Goal: Information Seeking & Learning: Learn about a topic

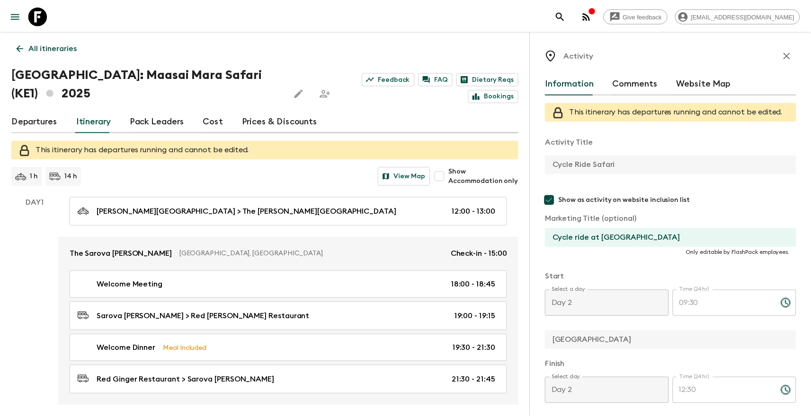
scroll to position [296, 0]
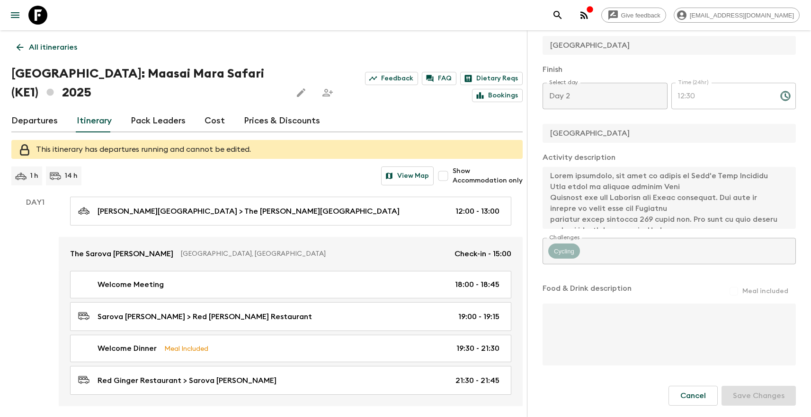
click at [384, 18] on div "Give feedback [EMAIL_ADDRESS][DOMAIN_NAME]" at bounding box center [405, 15] width 811 height 30
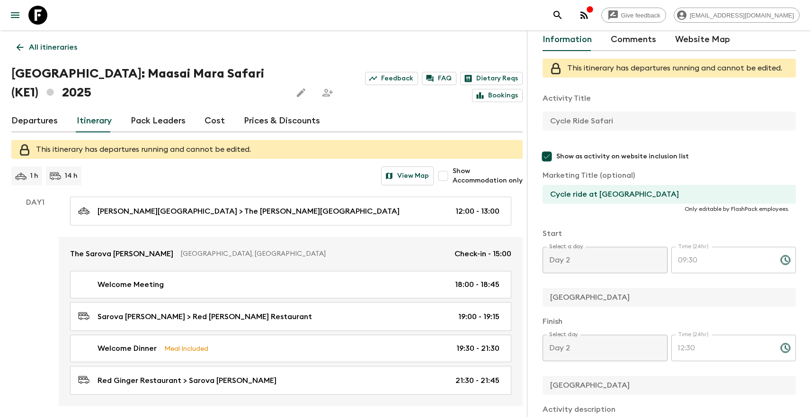
scroll to position [0, 0]
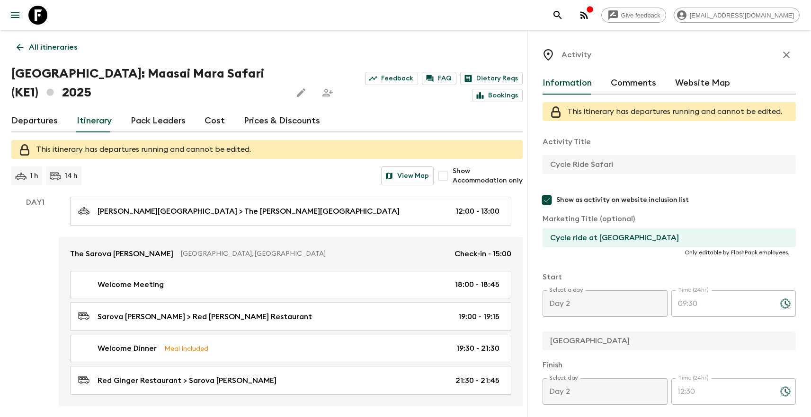
click at [780, 59] on icon "button" at bounding box center [785, 54] width 11 height 11
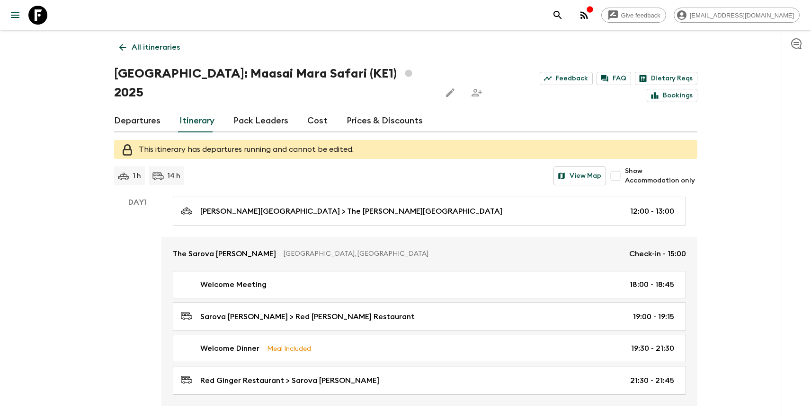
click at [263, 110] on link "Pack Leaders" at bounding box center [260, 121] width 55 height 23
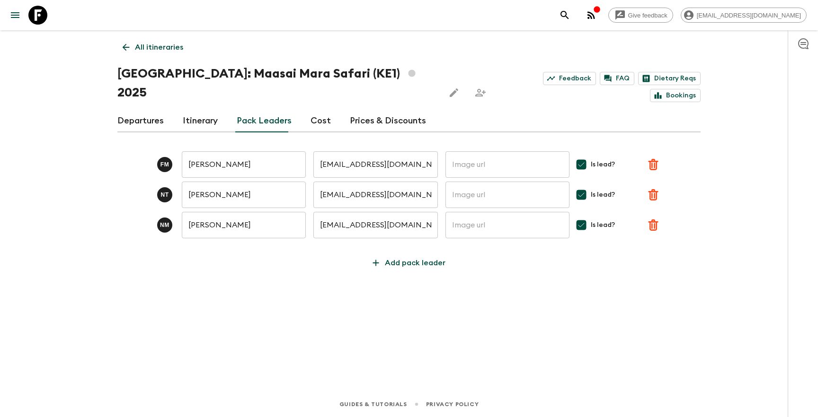
click at [249, 264] on div "All itineraries [GEOGRAPHIC_DATA]: Maasai Mara Safari (KE1) 2025 Feedback FAQ D…" at bounding box center [409, 197] width 606 height 335
click at [163, 110] on div "Departures Itinerary Pack Leaders Cost Prices & Discounts" at bounding box center [408, 121] width 583 height 23
click at [152, 110] on link "Departures" at bounding box center [140, 121] width 46 height 23
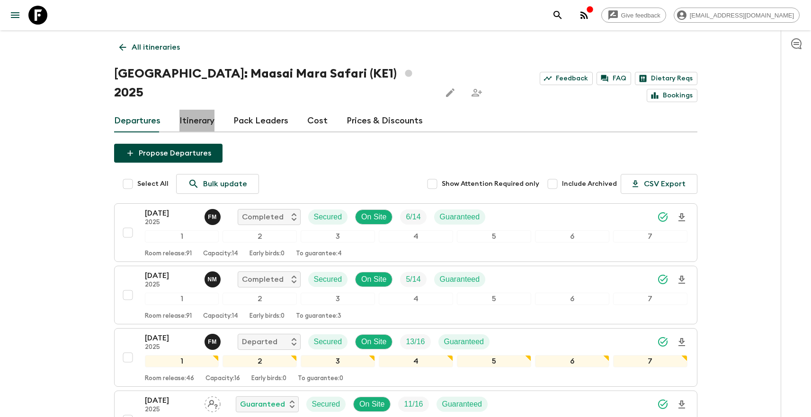
click at [204, 110] on link "Itinerary" at bounding box center [196, 121] width 35 height 23
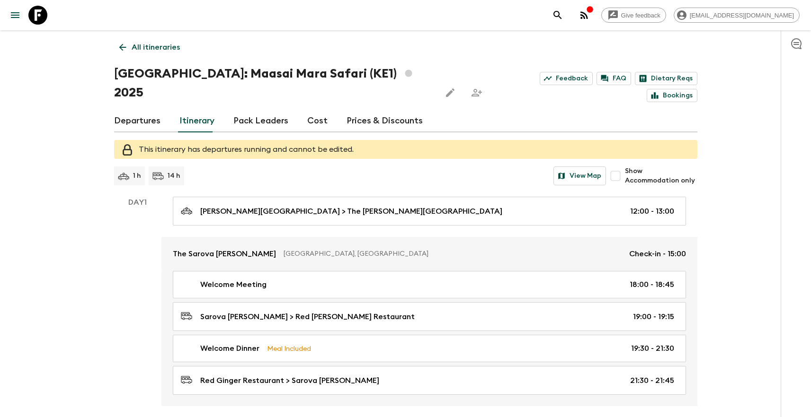
click at [137, 110] on link "Departures" at bounding box center [137, 121] width 46 height 23
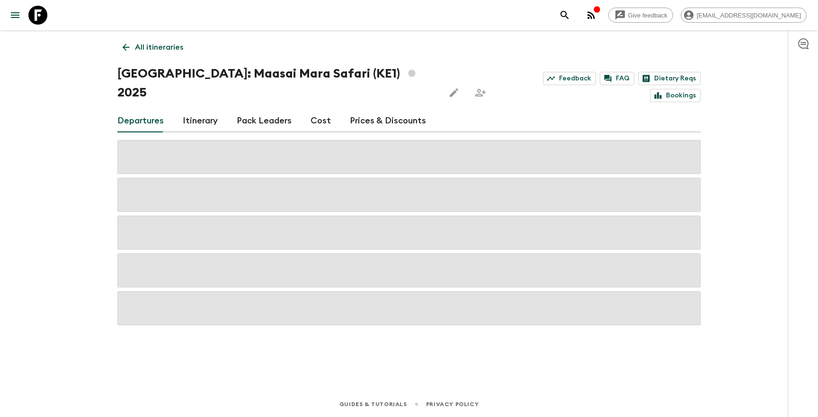
click at [150, 53] on link "All itineraries" at bounding box center [152, 47] width 71 height 19
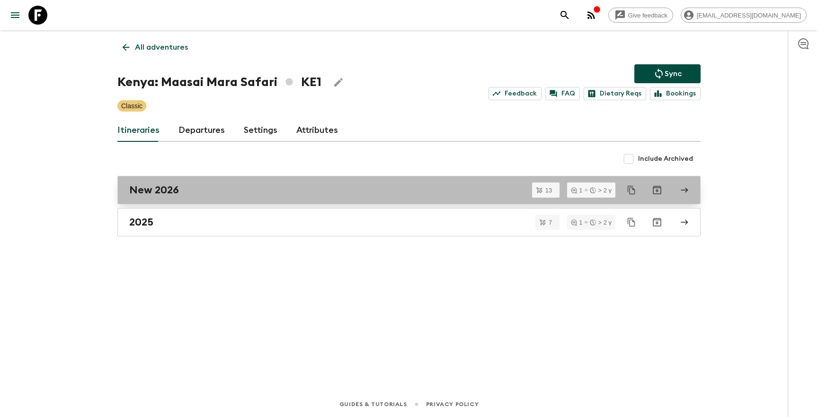
click at [236, 188] on div "New 2026" at bounding box center [399, 190] width 541 height 12
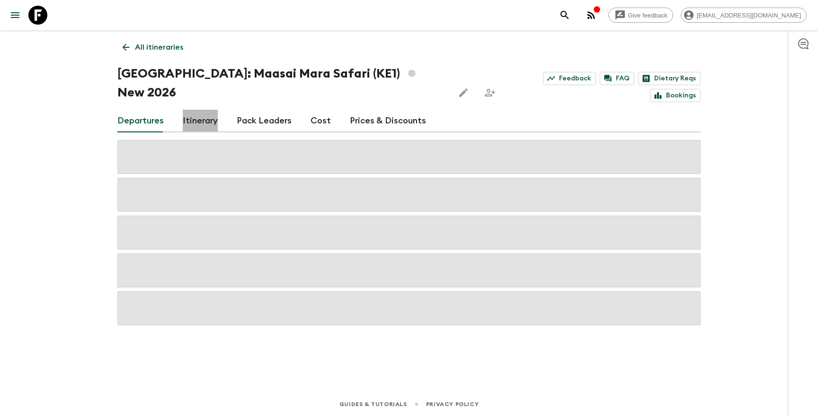
click at [208, 110] on link "Itinerary" at bounding box center [200, 121] width 35 height 23
